Goal: Information Seeking & Learning: Learn about a topic

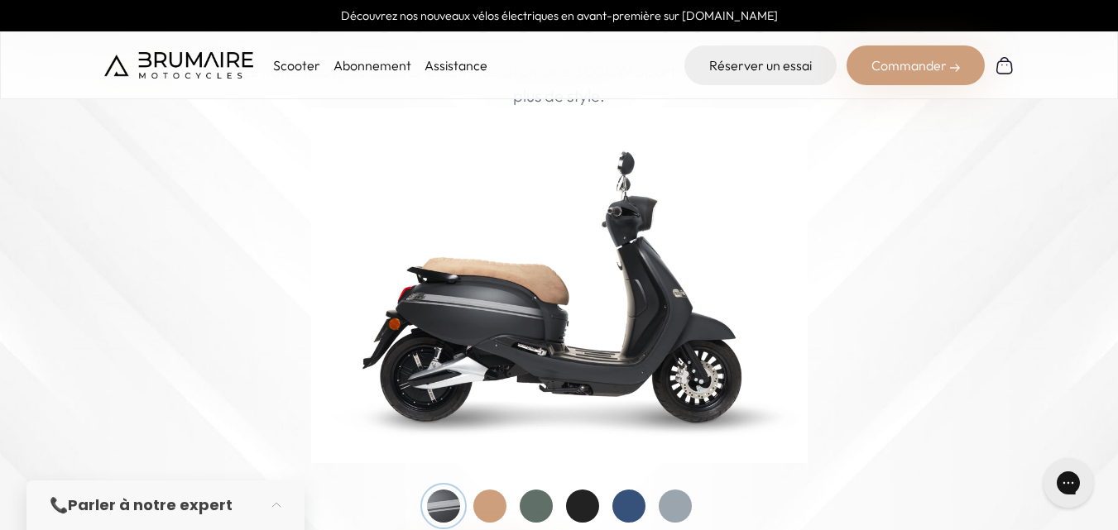
scroll to position [281, 0]
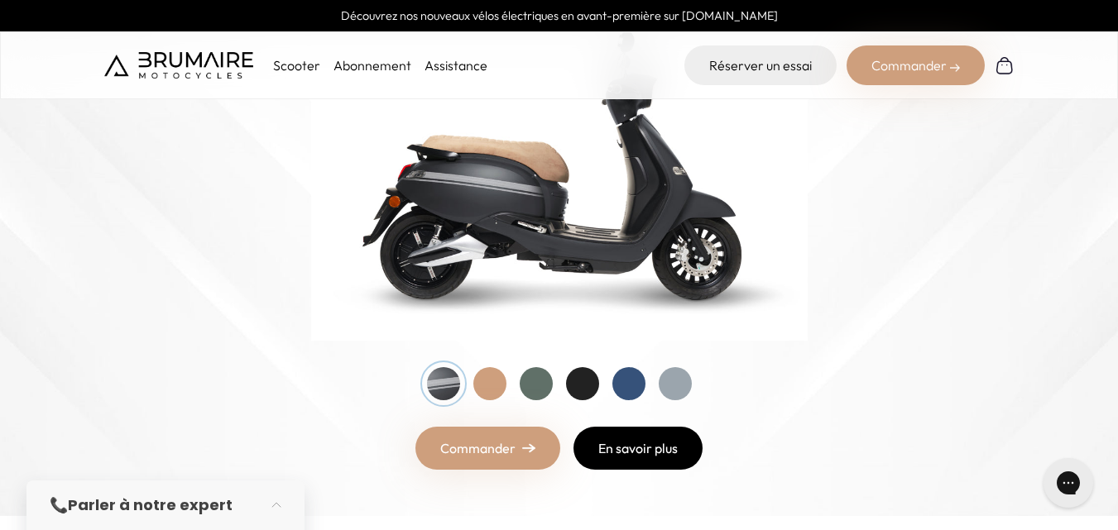
click at [633, 436] on link "En savoir plus" at bounding box center [637, 448] width 129 height 43
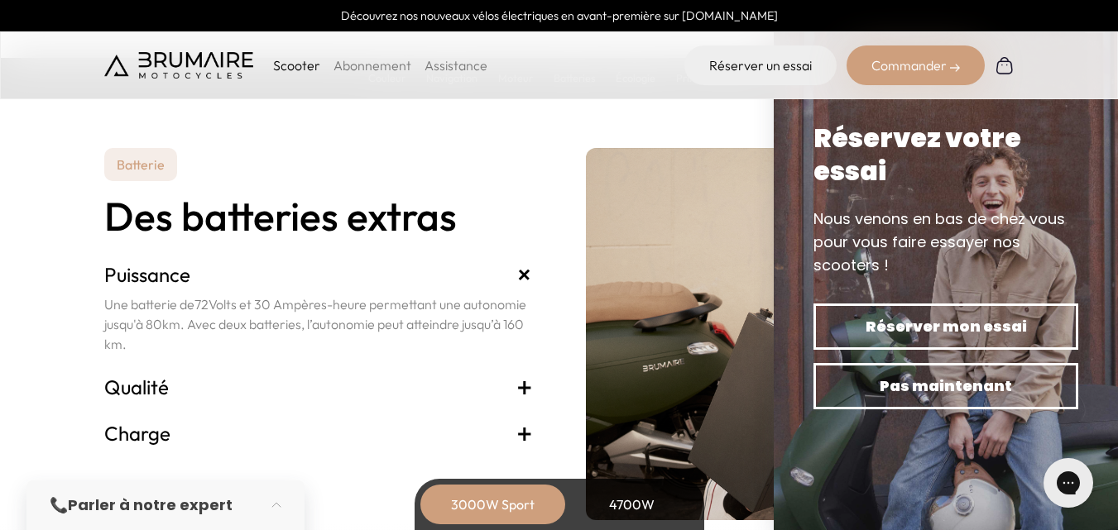
scroll to position [3445, 0]
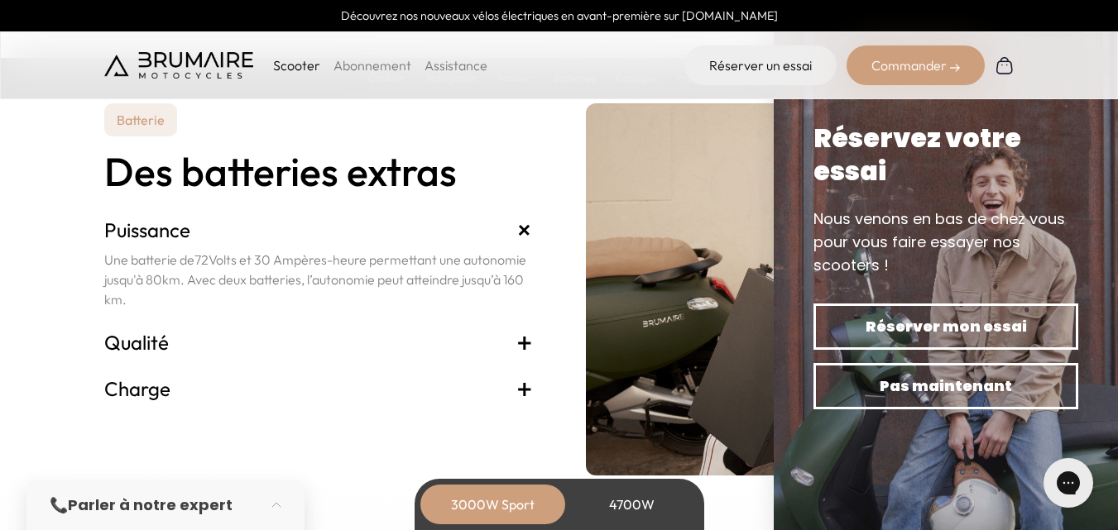
click at [521, 387] on span "+" at bounding box center [524, 389] width 17 height 26
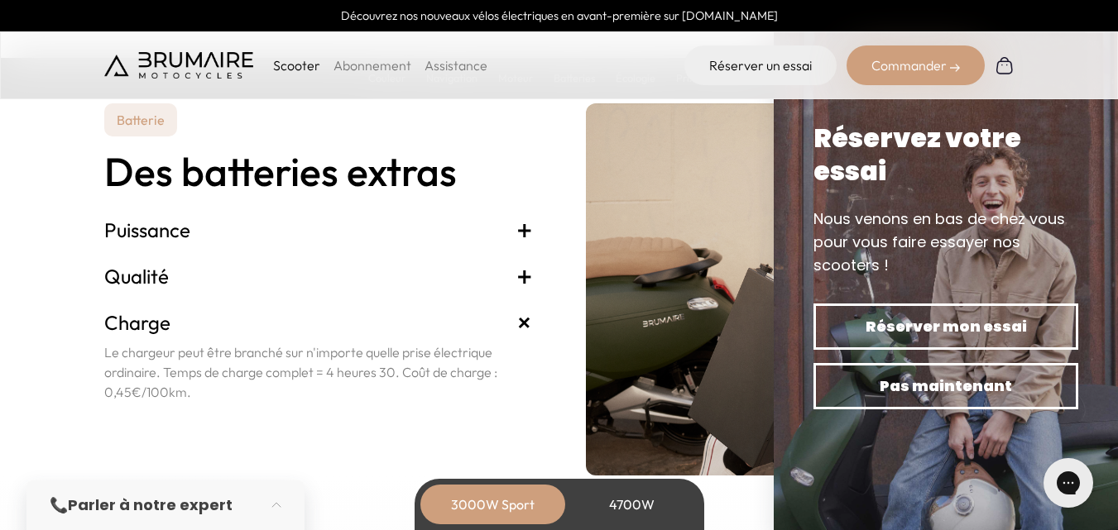
click at [516, 276] on span "+" at bounding box center [524, 276] width 17 height 26
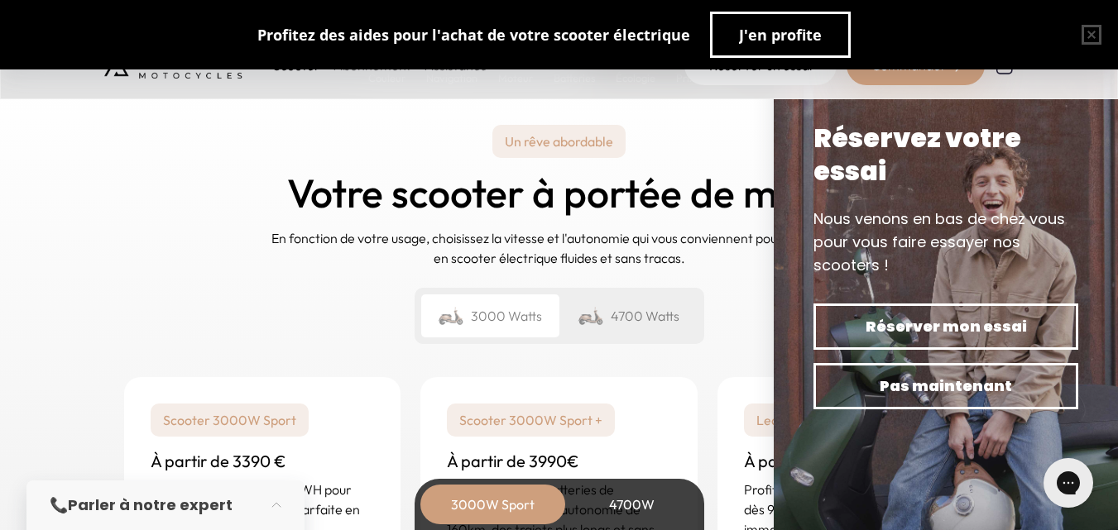
scroll to position [3857, 0]
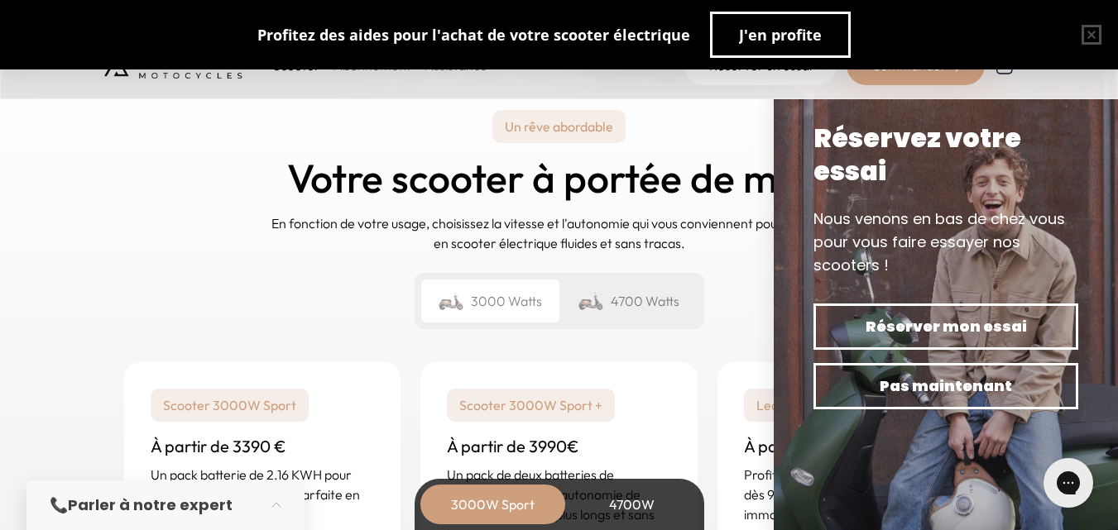
drag, startPoint x: 1062, startPoint y: 159, endPoint x: 1058, endPoint y: 273, distance: 114.3
click at [1058, 273] on div "Réservez votre essai Nous venons en bas de chez vous pour vous faire essayer no…" at bounding box center [945, 266] width 265 height 288
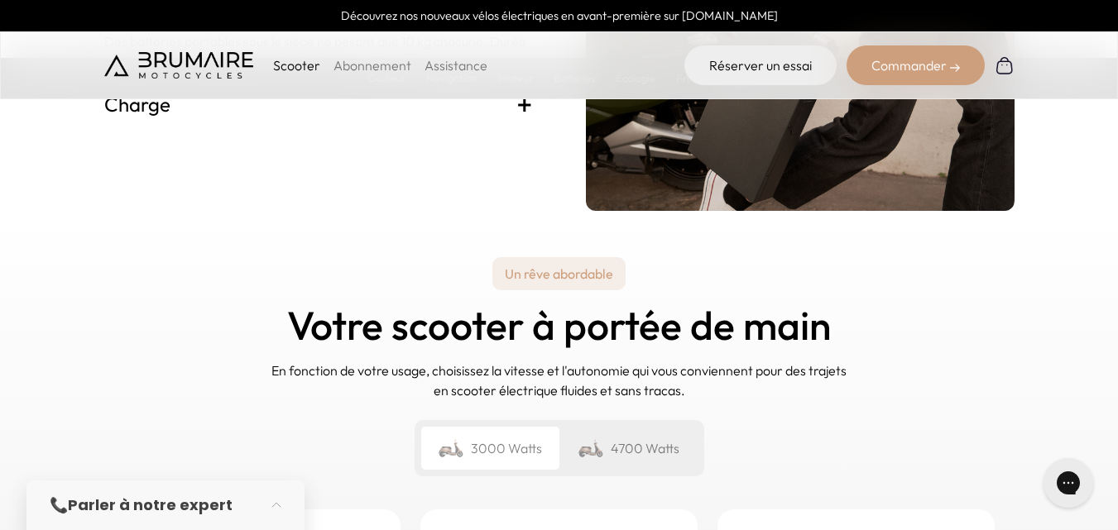
scroll to position [0, 0]
